Goal: Transaction & Acquisition: Purchase product/service

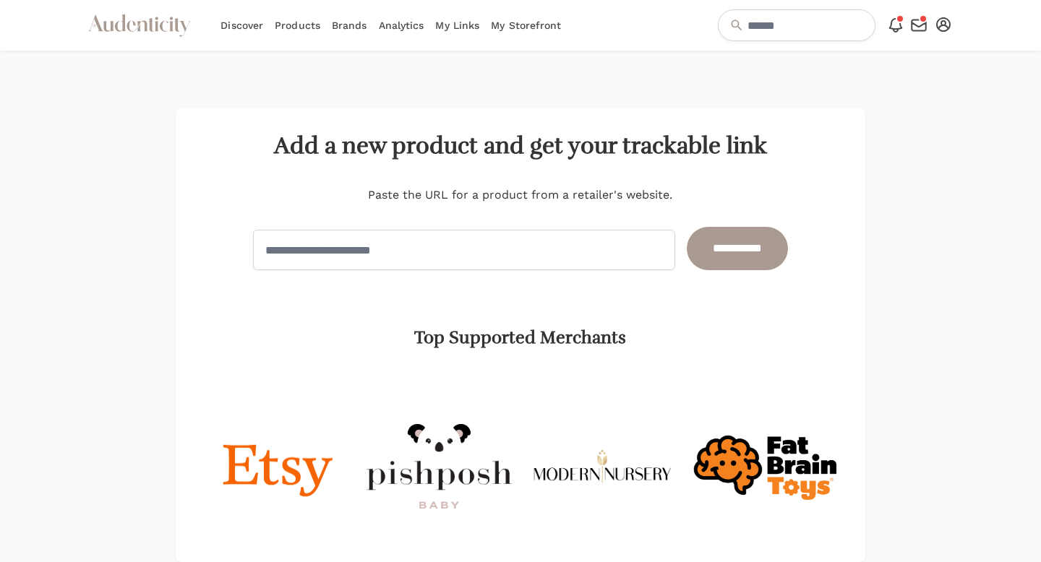
click at [520, 30] on link "My Storefront" at bounding box center [526, 25] width 70 height 51
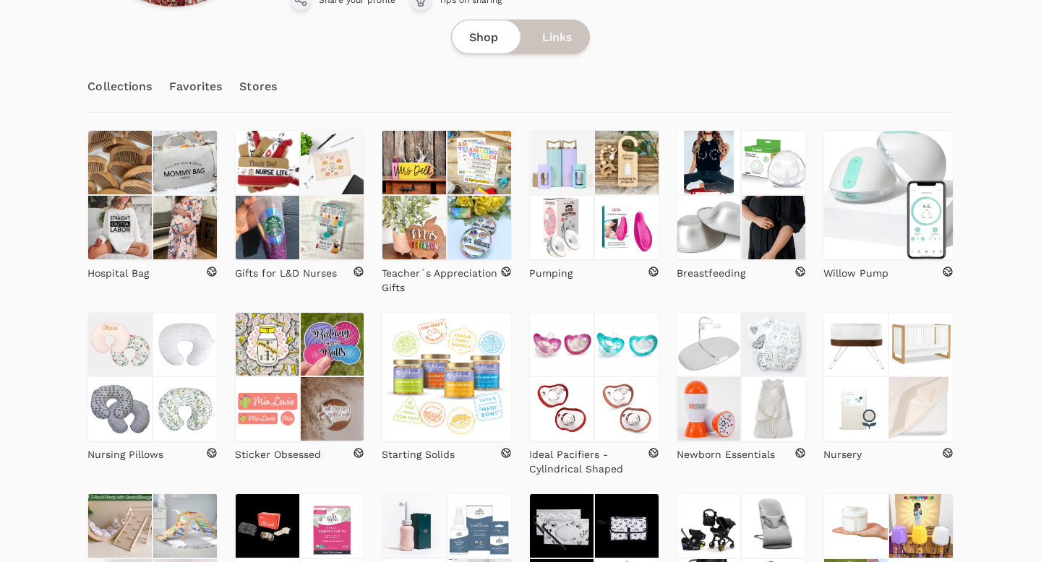
scroll to position [259, 0]
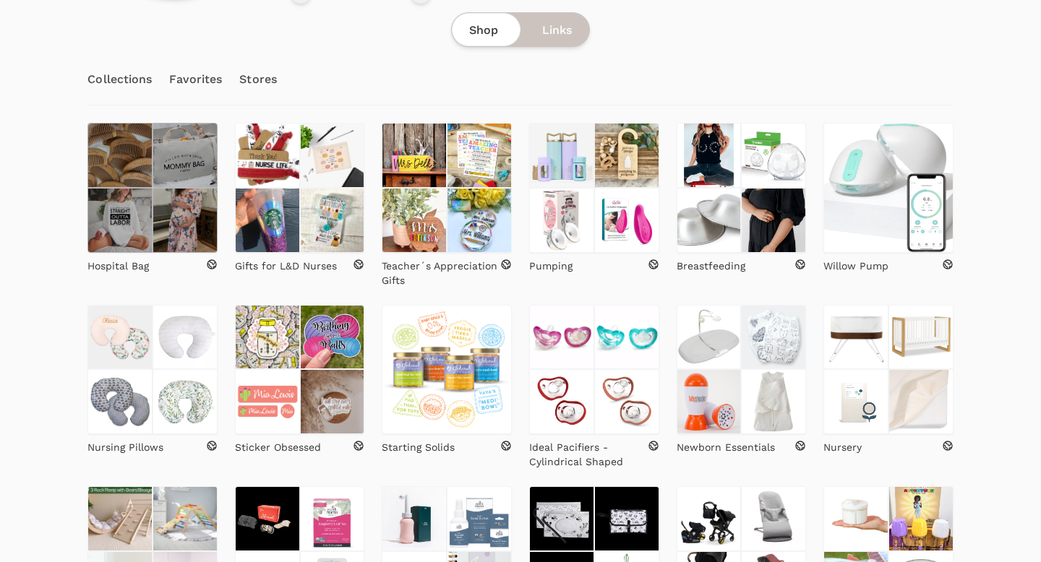
click at [151, 188] on img at bounding box center [119, 220] width 65 height 65
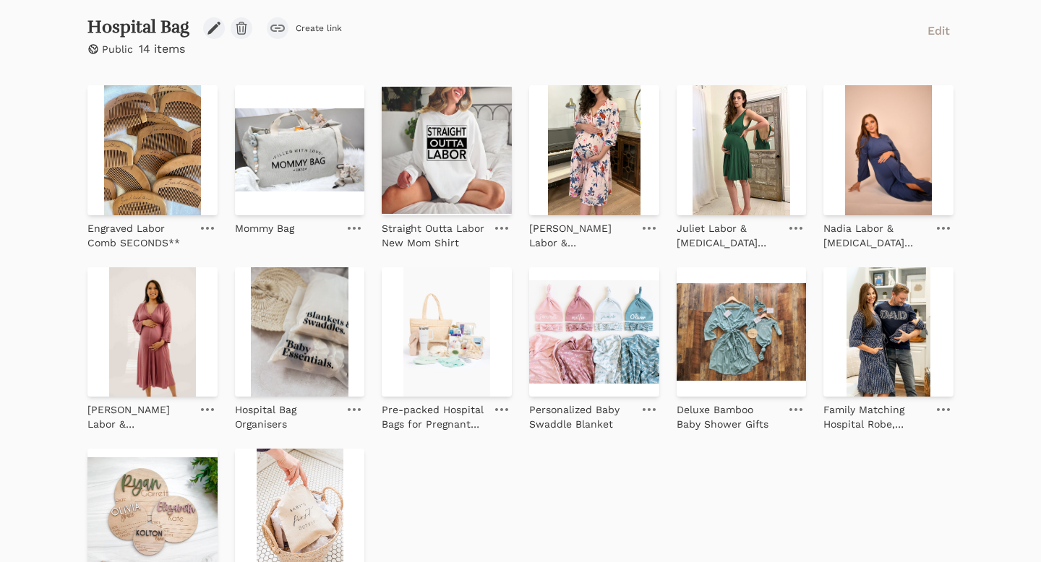
scroll to position [303, 0]
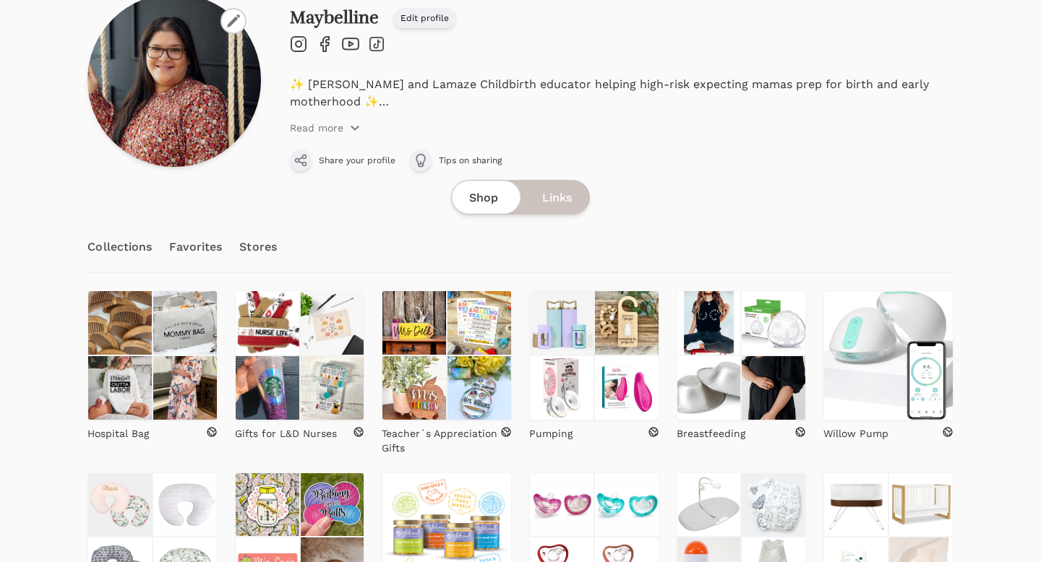
scroll to position [99, 0]
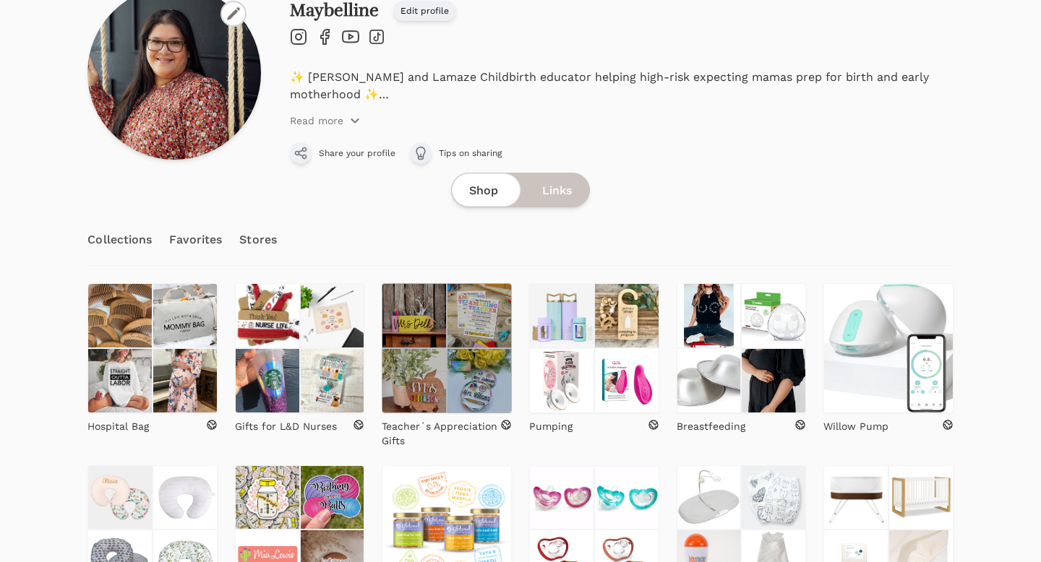
click at [454, 376] on img at bounding box center [479, 380] width 65 height 65
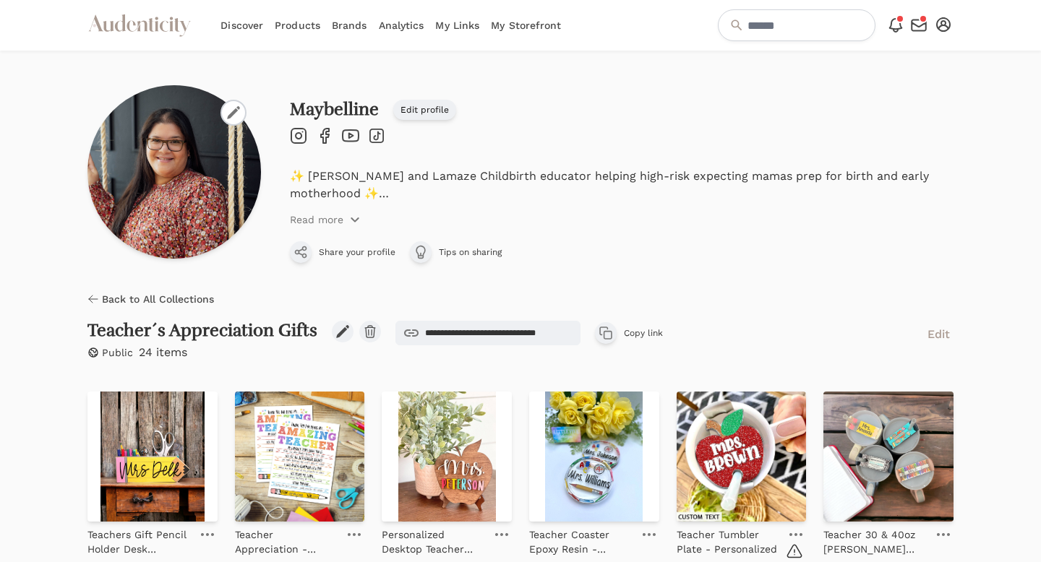
scroll to position [7, 0]
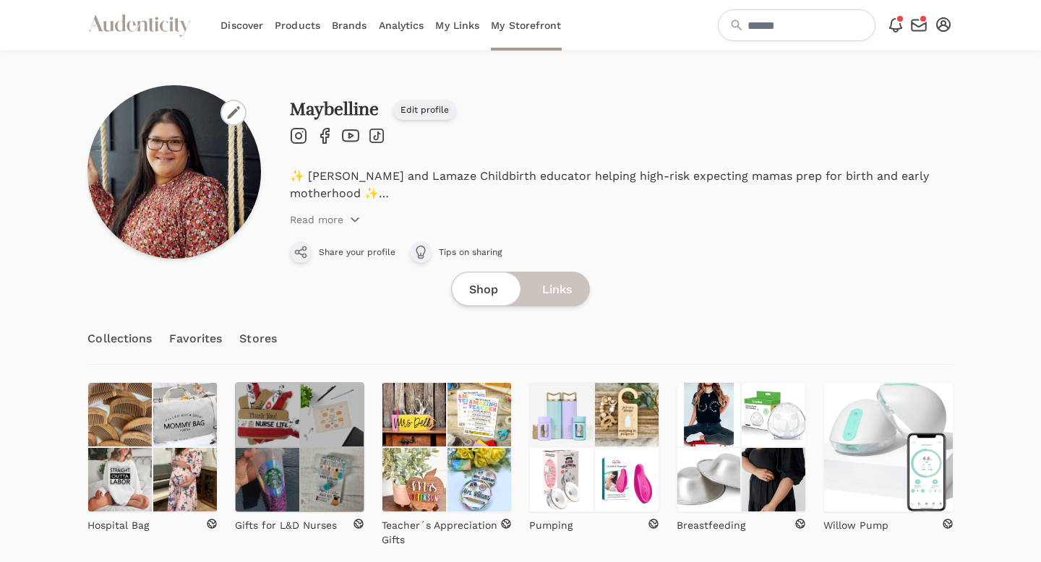
click at [291, 462] on img at bounding box center [267, 479] width 65 height 65
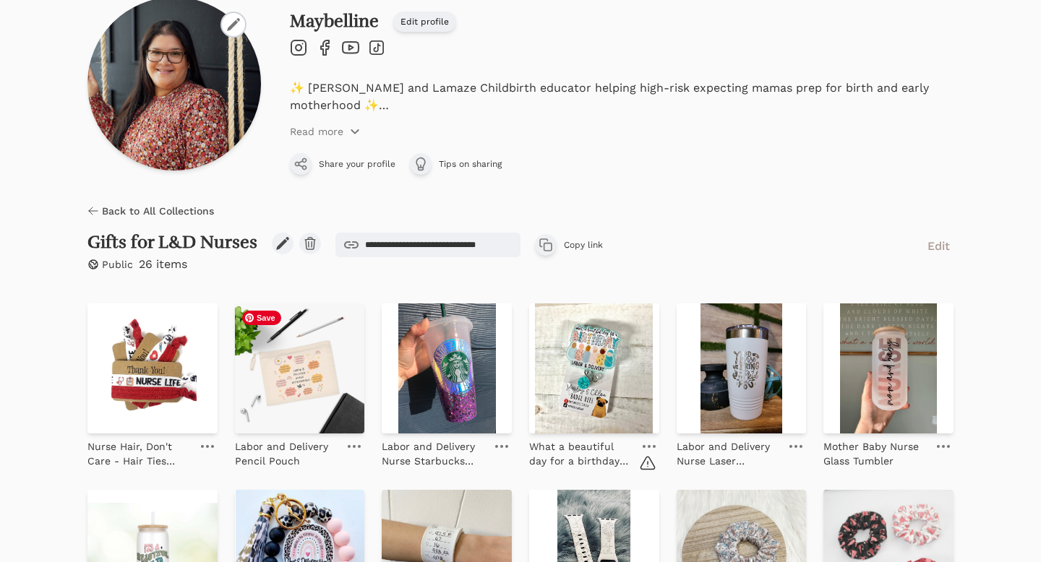
scroll to position [116, 0]
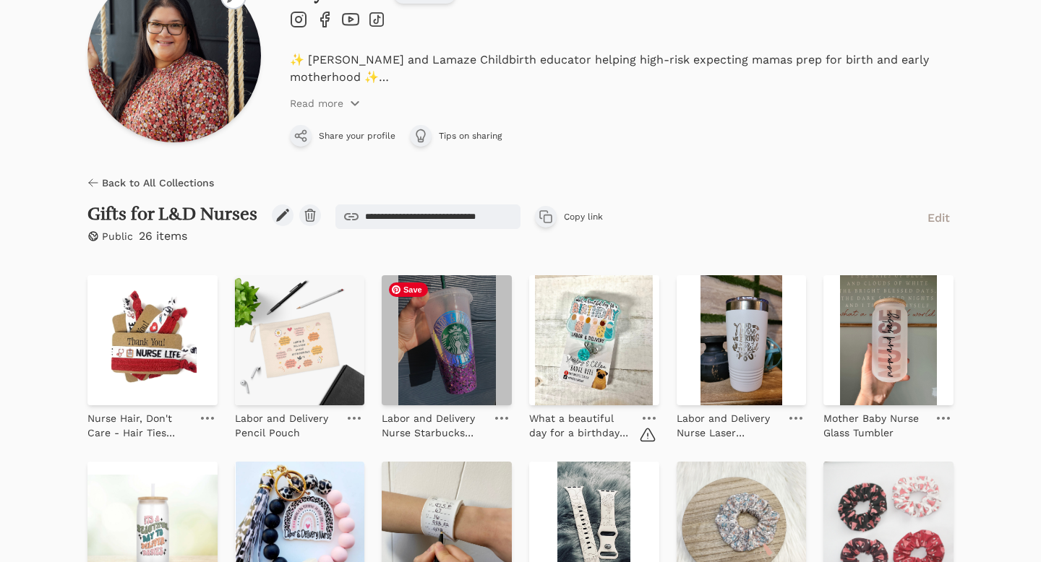
click at [426, 351] on img at bounding box center [447, 340] width 130 height 130
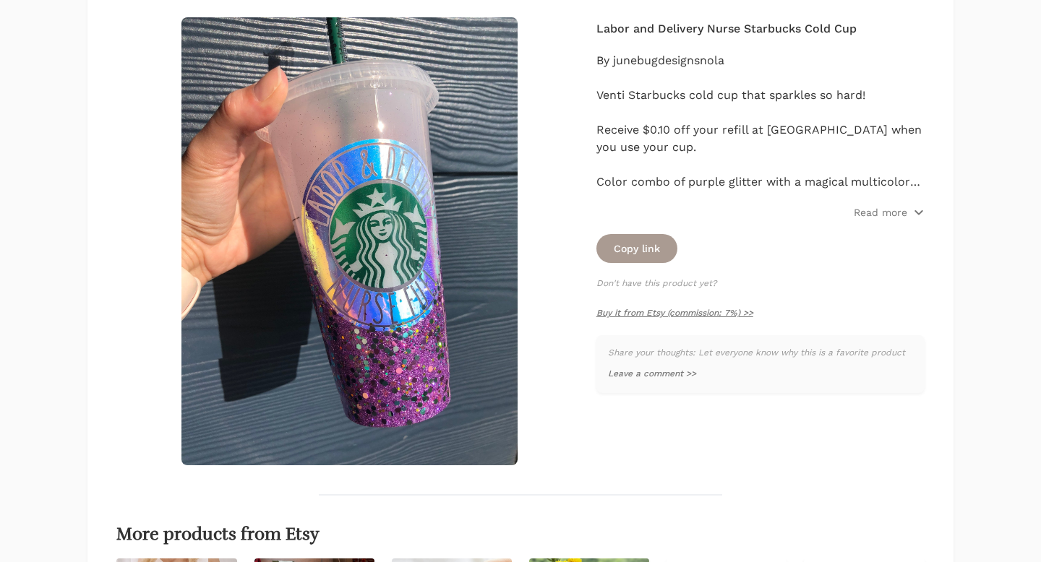
scroll to position [195, 0]
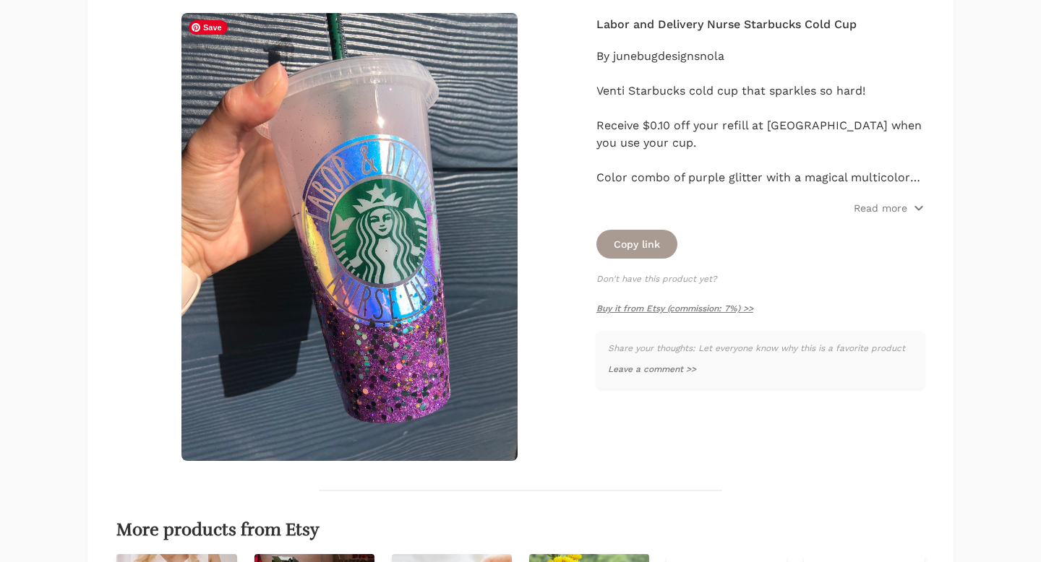
click at [352, 312] on img at bounding box center [349, 237] width 336 height 448
click at [659, 310] on link "Buy it from Etsy (commission: 7%) >>" at bounding box center [674, 309] width 157 height 10
